Goal: Transaction & Acquisition: Purchase product/service

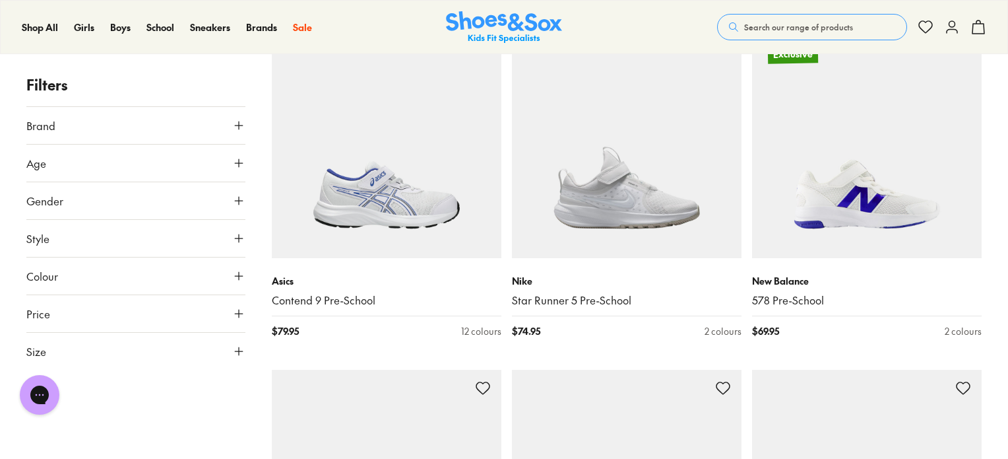
click at [71, 205] on button "Gender" at bounding box center [135, 200] width 219 height 37
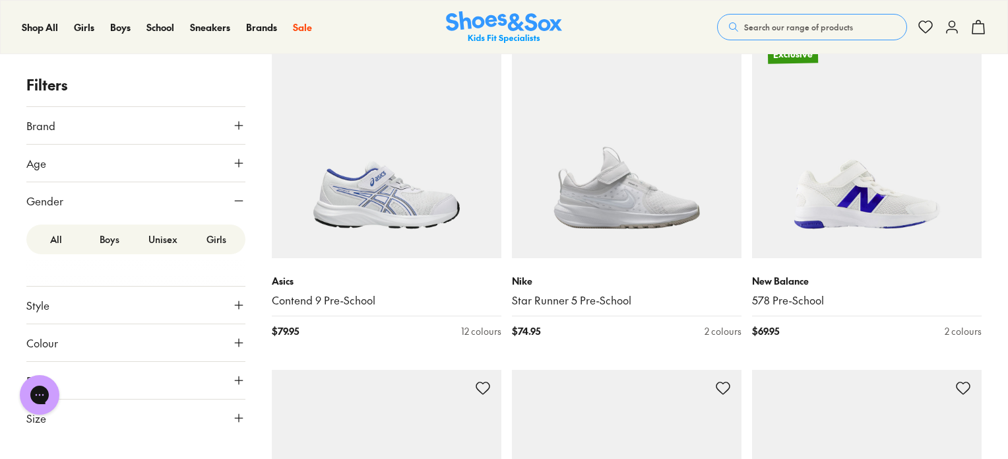
click at [227, 240] on label "Girls" at bounding box center [215, 239] width 53 height 24
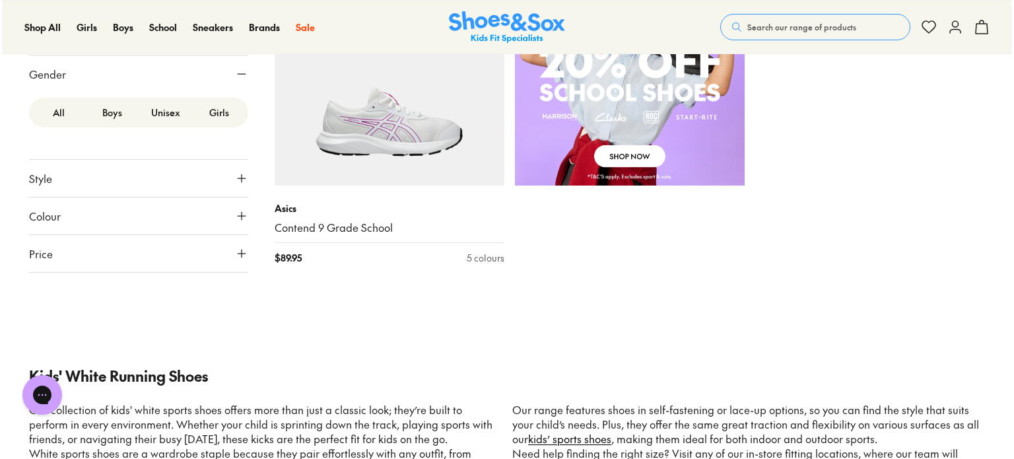
scroll to position [1022, 0]
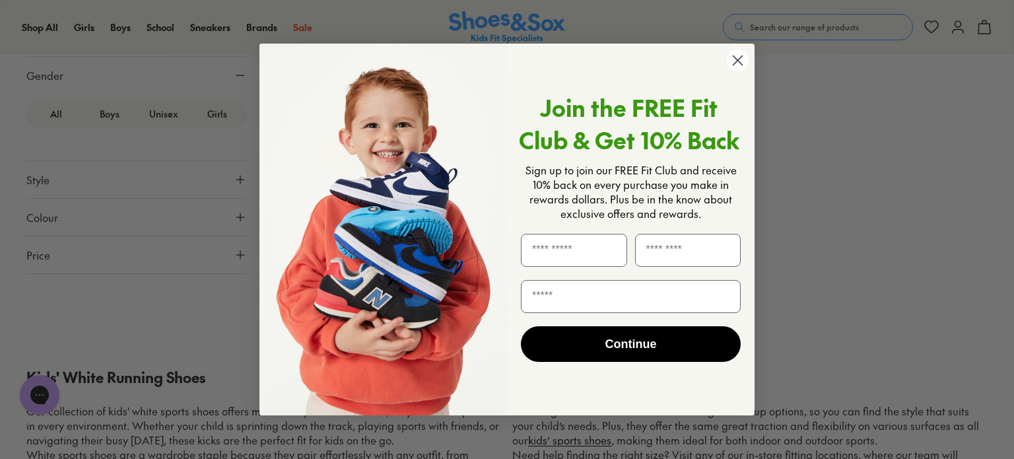
click at [742, 61] on circle "Close dialog" at bounding box center [738, 60] width 22 height 22
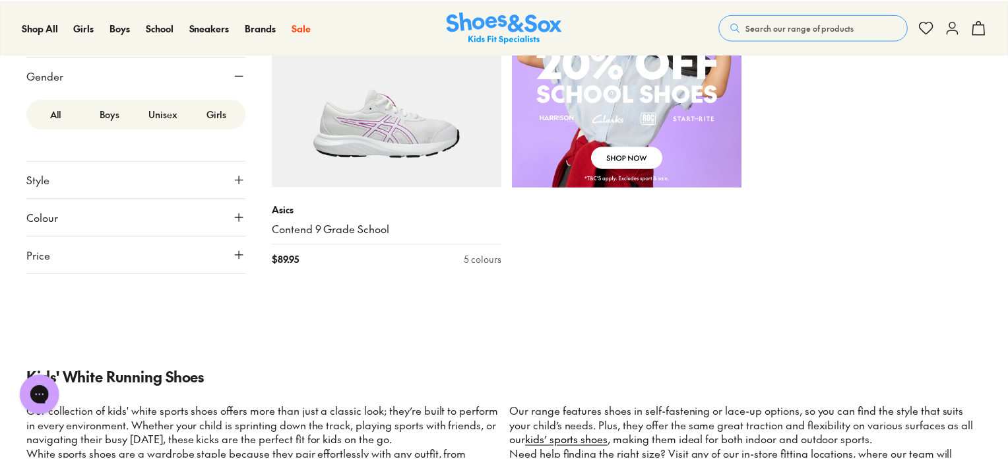
scroll to position [1019, 0]
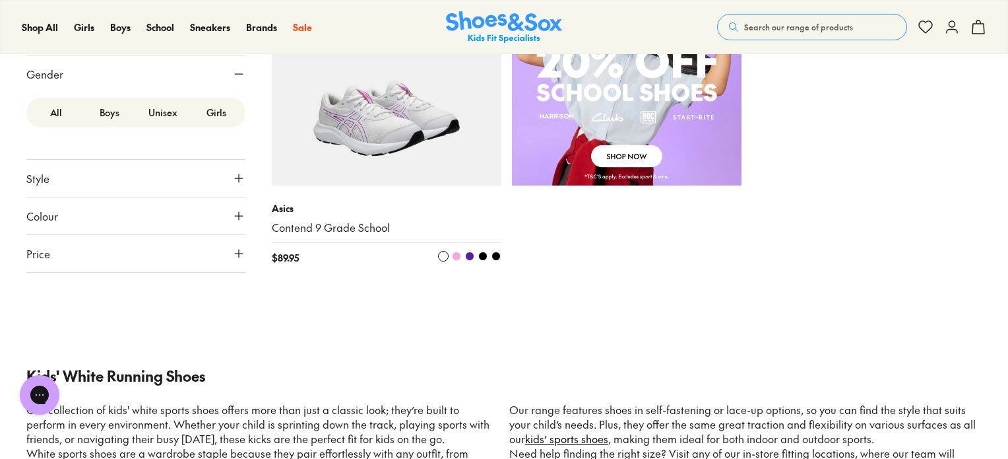
click at [385, 107] on img at bounding box center [387, 71] width 230 height 230
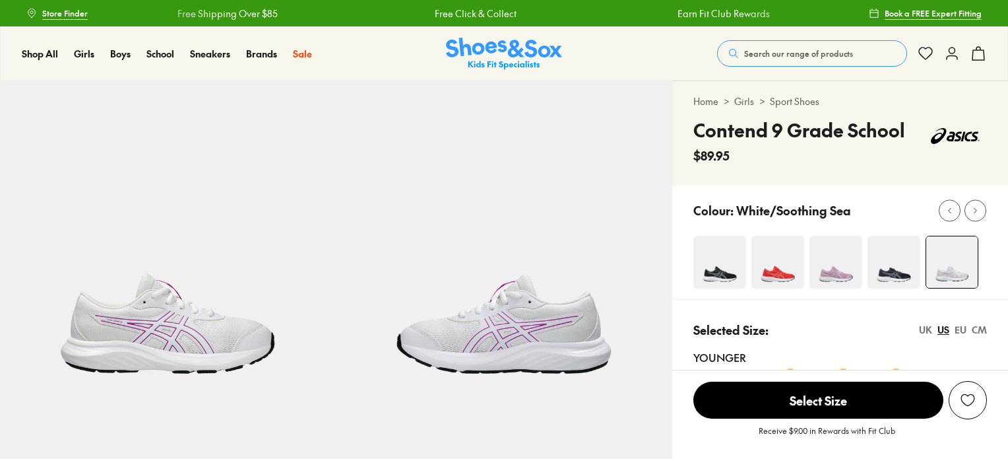
select select "*"
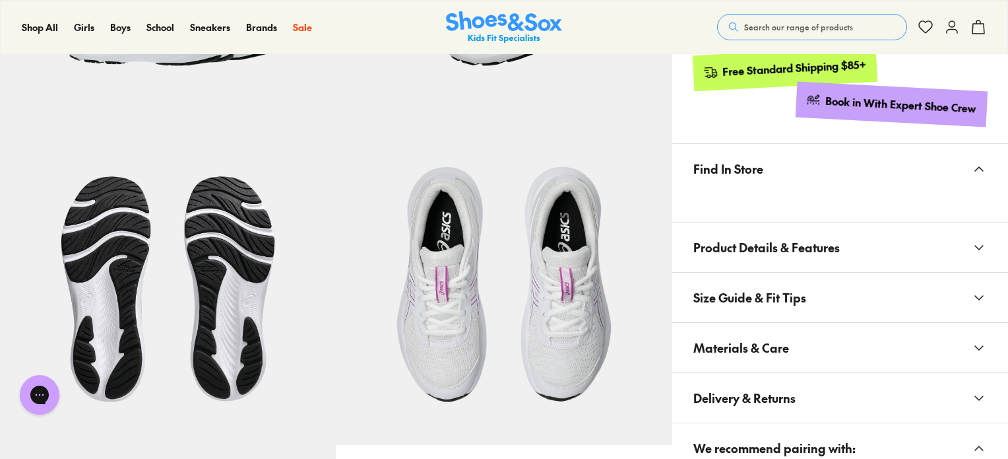
scroll to position [726, 0]
